Goal: Information Seeking & Learning: Learn about a topic

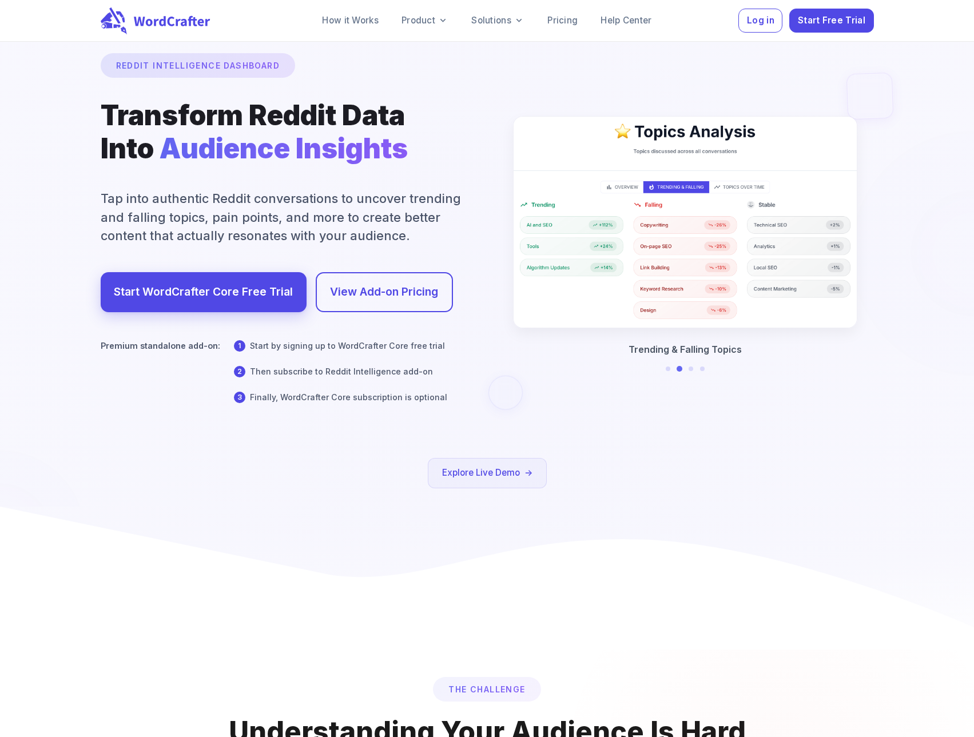
scroll to position [57, 0]
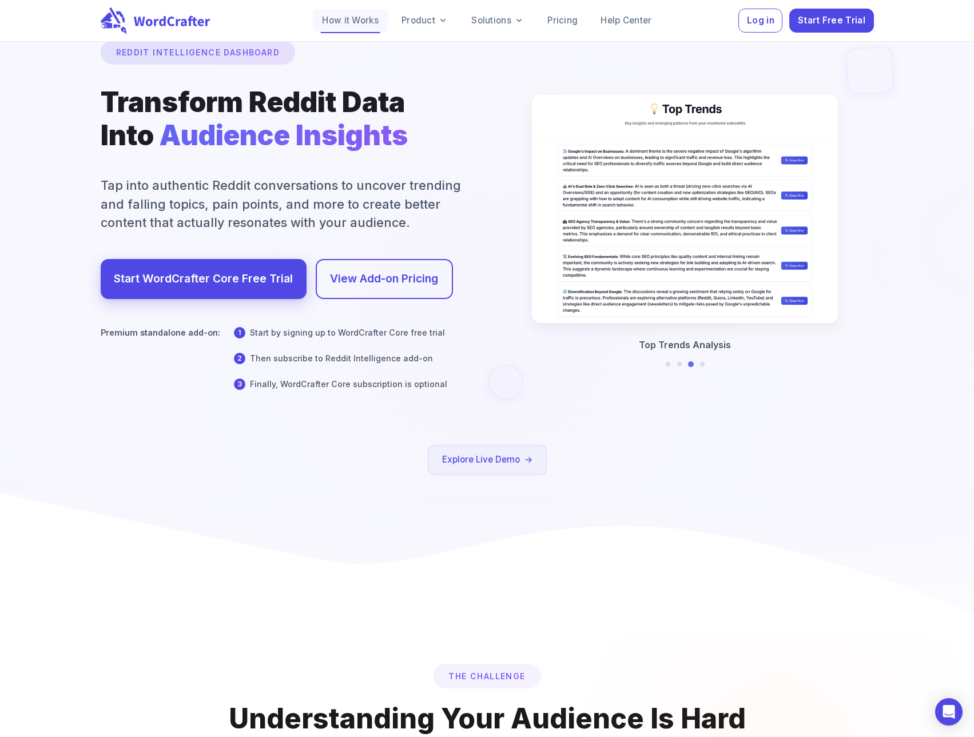
click at [345, 20] on link "How it Works" at bounding box center [350, 20] width 75 height 23
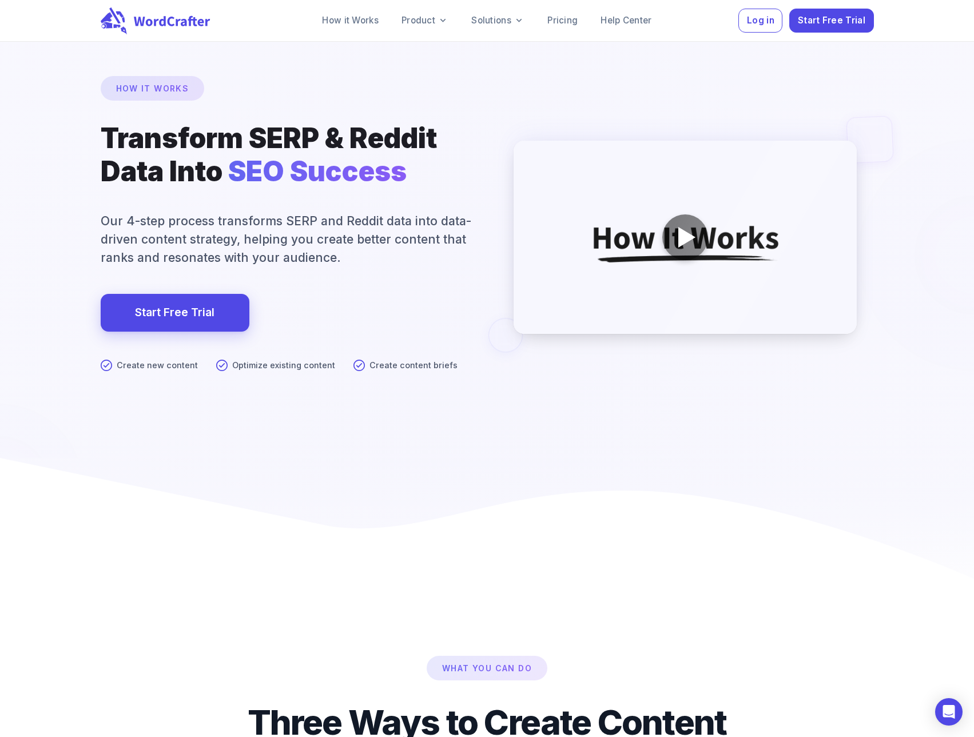
scroll to position [57, 0]
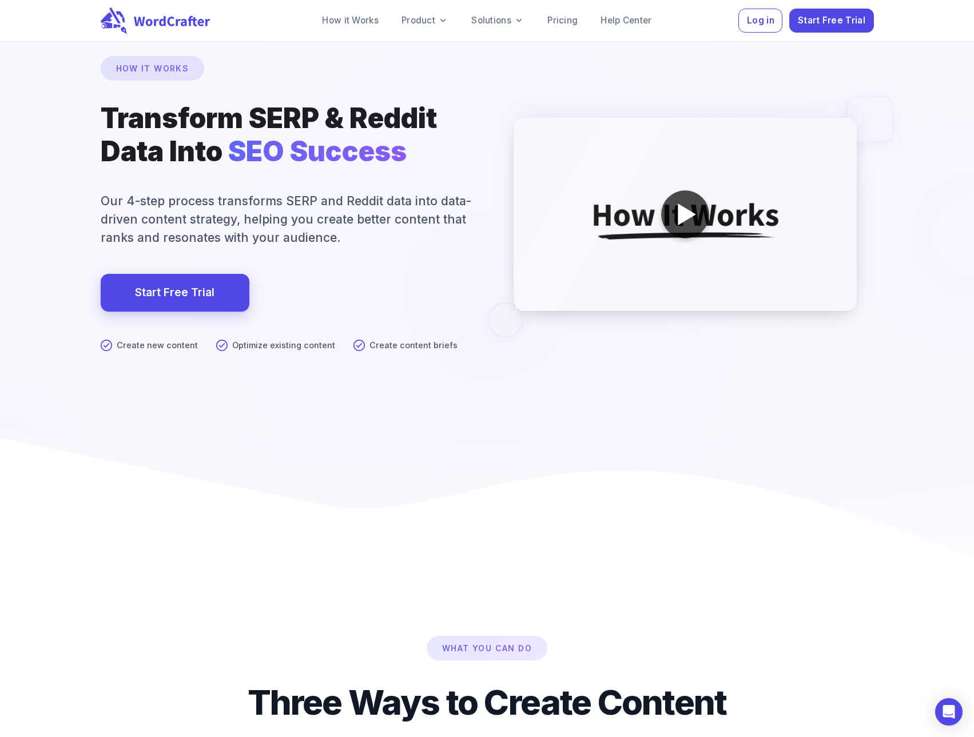
click at [683, 218] on div at bounding box center [687, 215] width 18 height 22
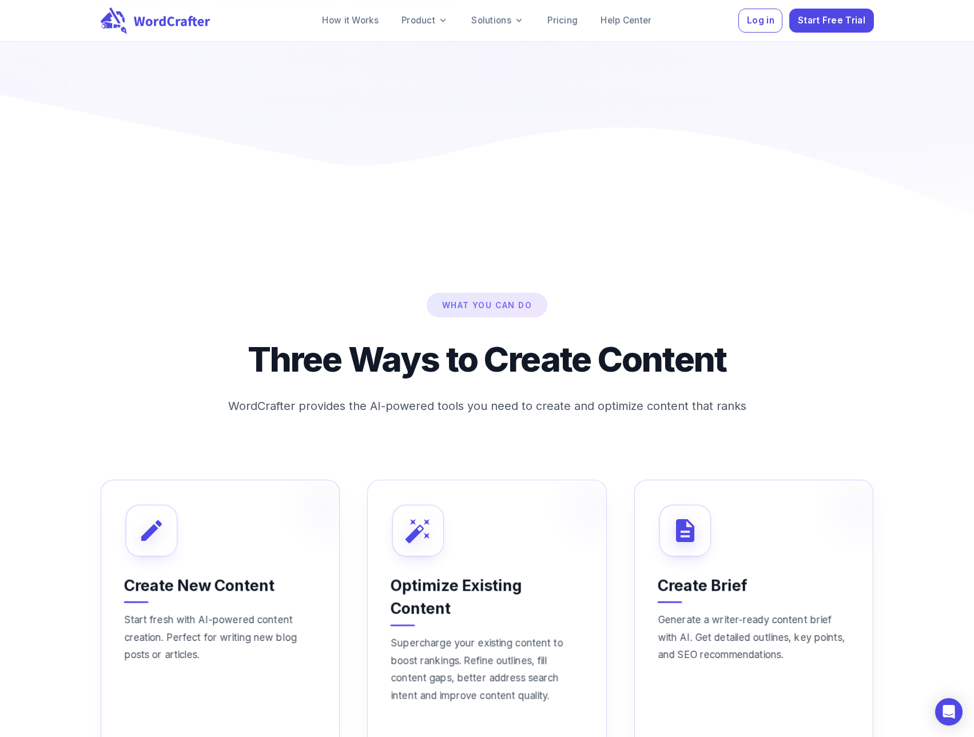
scroll to position [0, 0]
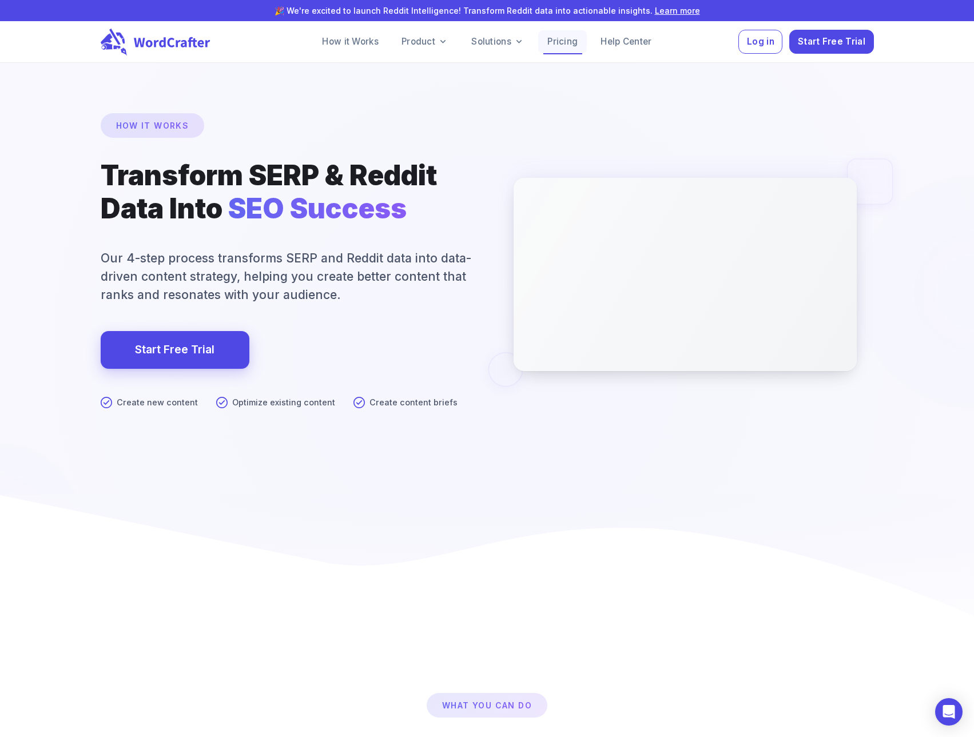
click at [557, 44] on link "Pricing" at bounding box center [562, 41] width 49 height 23
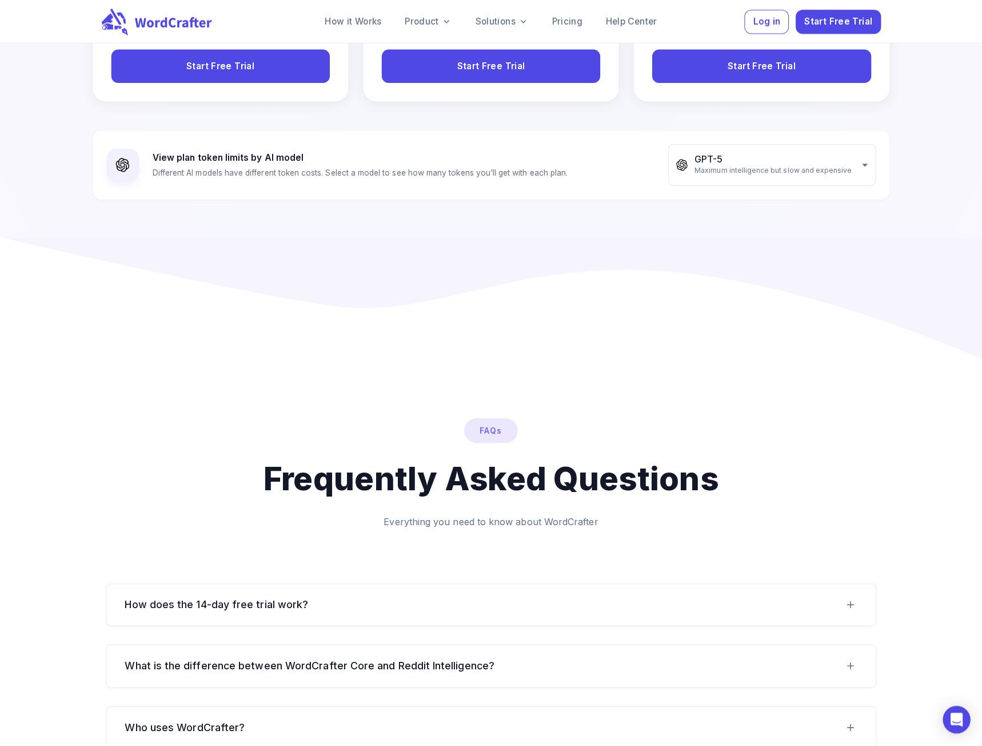
scroll to position [515, 0]
